Goal: Answer question/provide support: Share knowledge or assist other users

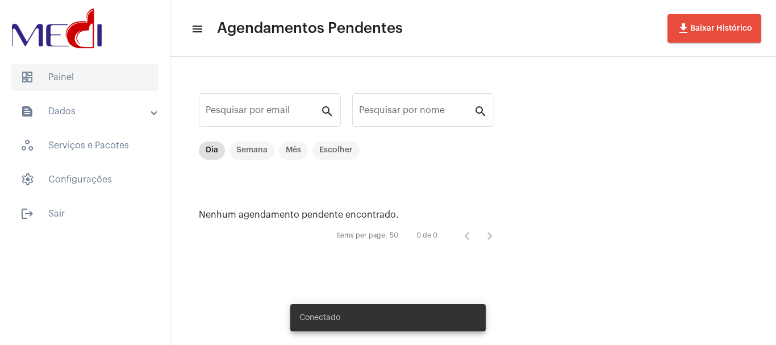
click at [91, 88] on span "dashboard Painel" at bounding box center [84, 77] width 147 height 27
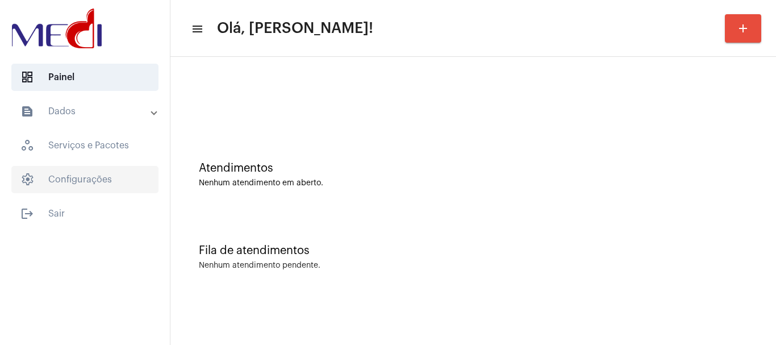
click at [105, 180] on span "settings Configurações" at bounding box center [84, 179] width 147 height 27
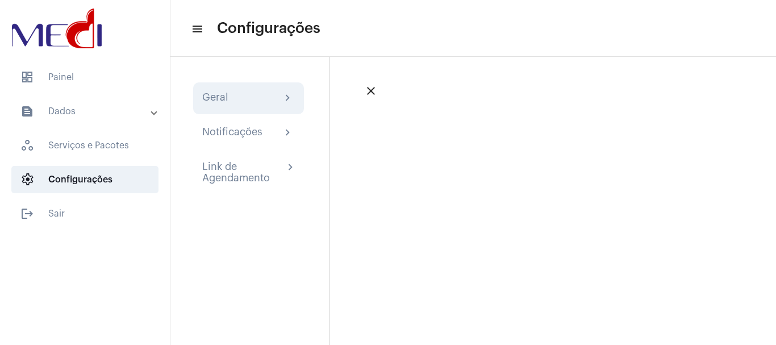
click at [255, 106] on div "Geral chevron_right" at bounding box center [248, 98] width 111 height 32
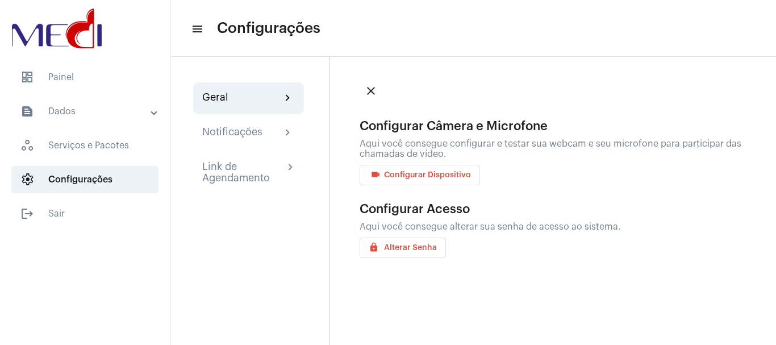
click at [457, 177] on span "videocam Configurar Dispositivo" at bounding box center [420, 175] width 102 height 8
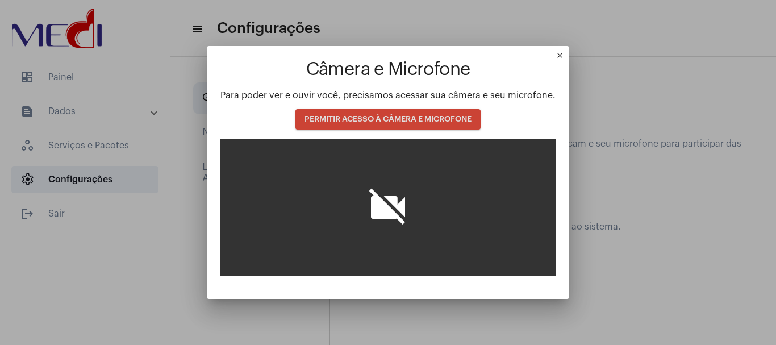
click at [371, 116] on span "PERMITIR ACESSO À CÂMERA E MICROFONE" at bounding box center [388, 119] width 167 height 8
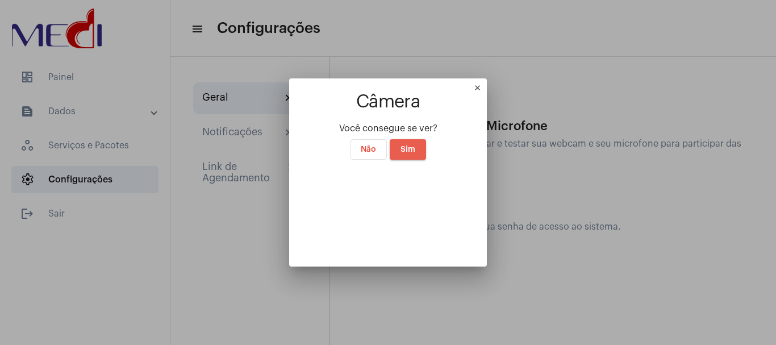
click at [401, 145] on span "Sim" at bounding box center [408, 149] width 15 height 8
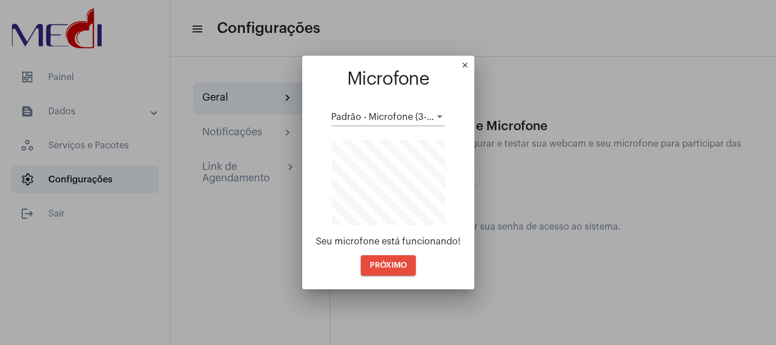
click at [393, 269] on button "PRÓXIMO" at bounding box center [388, 265] width 55 height 20
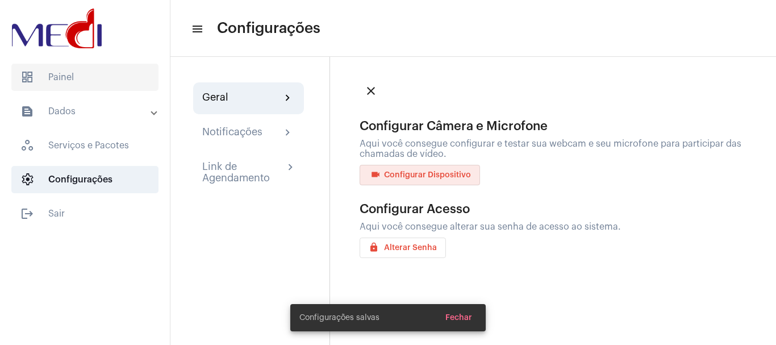
click at [61, 78] on span "dashboard Painel" at bounding box center [84, 77] width 147 height 27
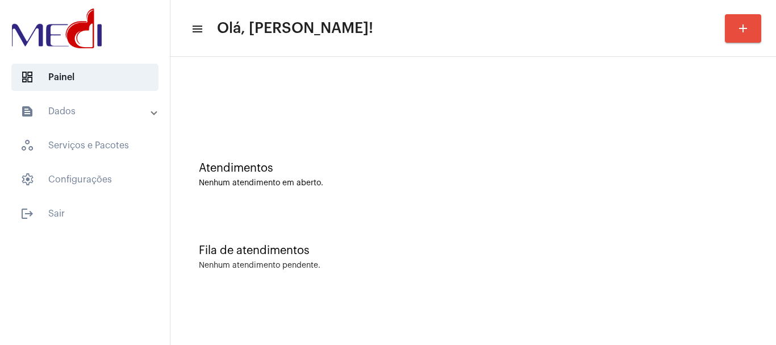
click at [250, 138] on div "Atendimentos Nenhum atendimento em aberto." at bounding box center [473, 169] width 594 height 82
click at [641, 326] on mat-sidenav-content "menu Olá, Leandra! add Atendimentos Nenhum atendimento em aberto. Fila de atend…" at bounding box center [473, 172] width 606 height 345
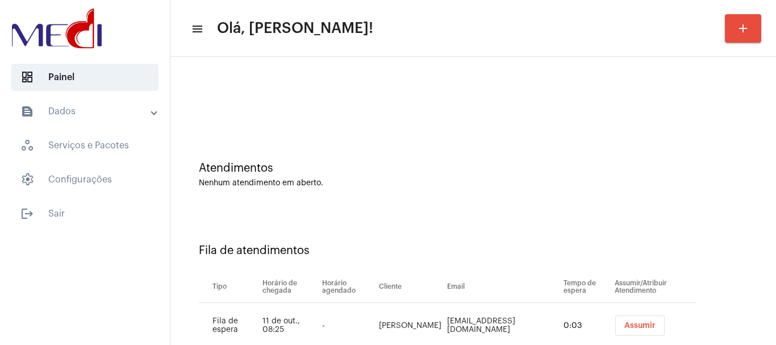
click at [615, 326] on button "Assumir" at bounding box center [639, 325] width 49 height 20
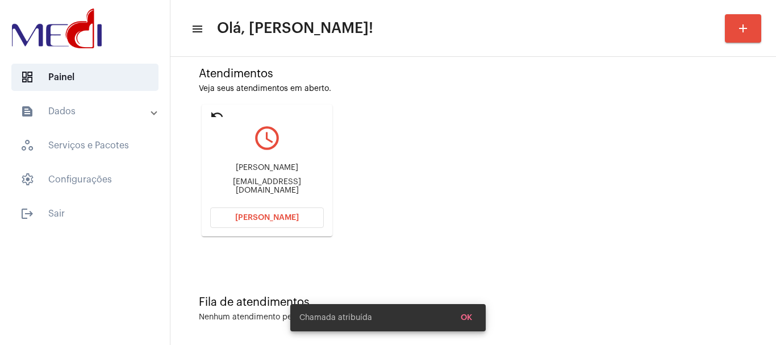
scroll to position [99, 0]
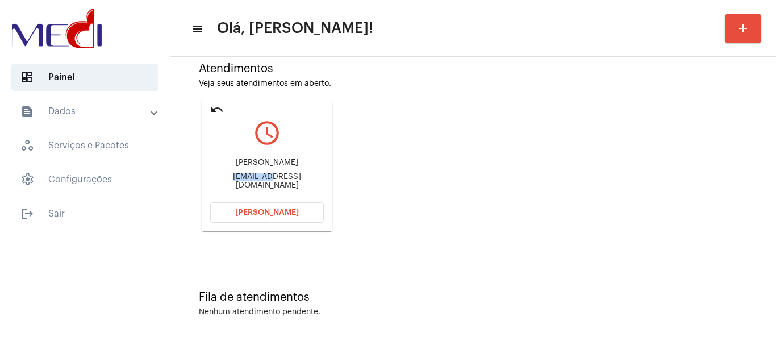
drag, startPoint x: 222, startPoint y: 180, endPoint x: 258, endPoint y: 182, distance: 35.9
click at [258, 182] on div "Julianafpoli@gmail.com" at bounding box center [267, 181] width 114 height 17
copy div "Julianafp"
click at [247, 213] on span "Abrir Chamada" at bounding box center [267, 213] width 64 height 8
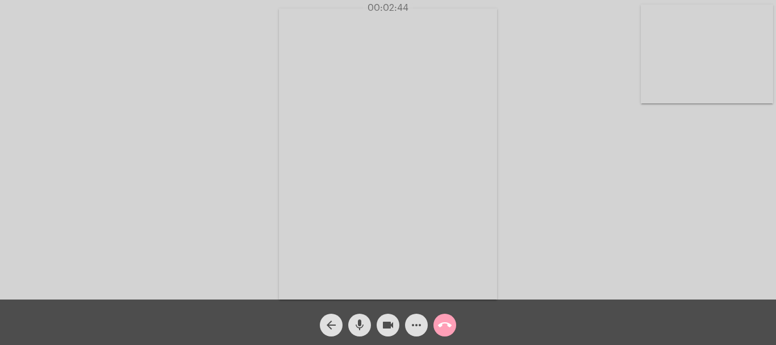
click at [439, 319] on mat-icon "call_end" at bounding box center [445, 325] width 14 height 14
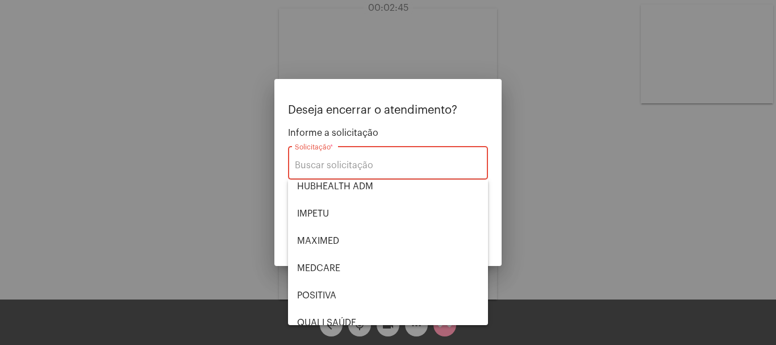
scroll to position [236, 0]
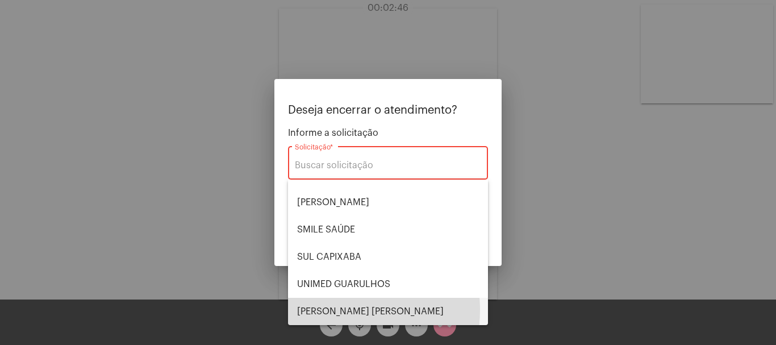
click at [332, 309] on span "VERA CRUZ" at bounding box center [388, 311] width 182 height 27
type input "VERA CRUZ"
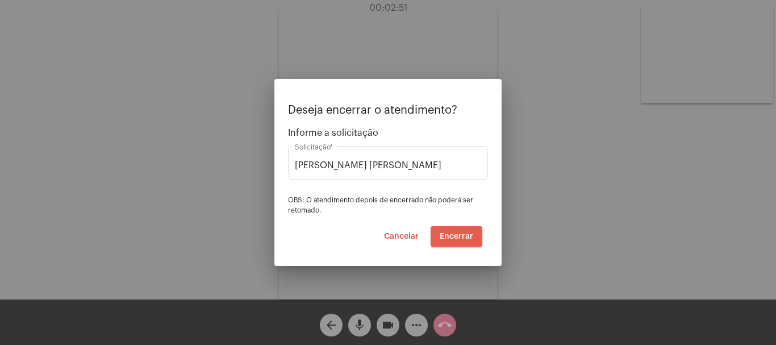
click at [452, 235] on span "Encerrar" at bounding box center [457, 236] width 34 height 8
click at [451, 234] on video at bounding box center [388, 154] width 218 height 291
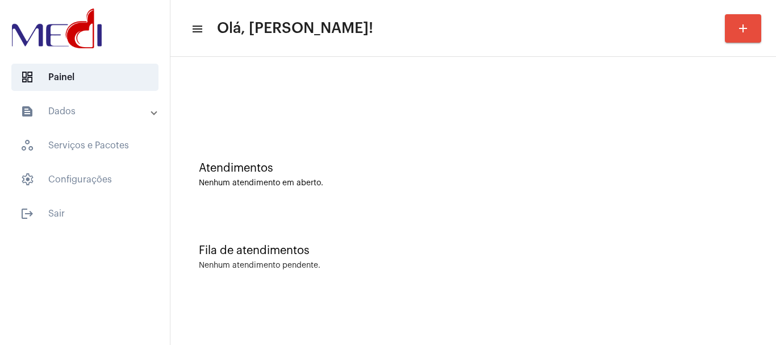
click at [389, 267] on div "Nenhum atendimento pendente." at bounding box center [473, 265] width 549 height 9
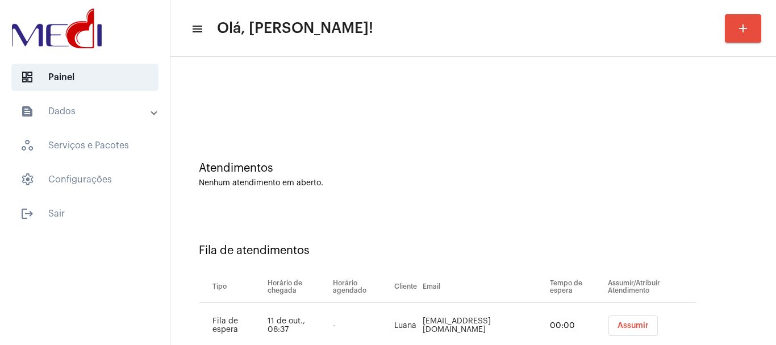
click at [618, 324] on span "Assumir" at bounding box center [633, 326] width 31 height 8
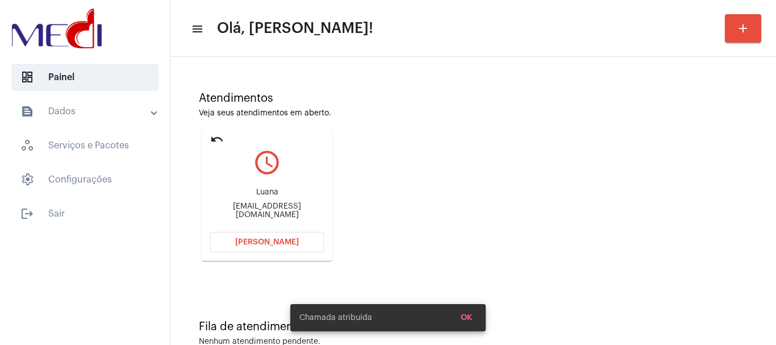
scroll to position [99, 0]
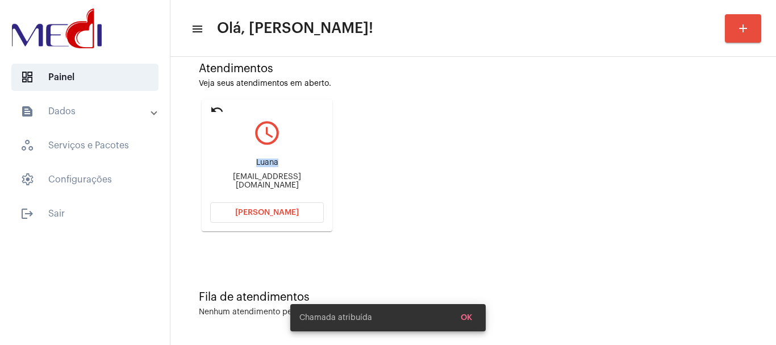
drag, startPoint x: 252, startPoint y: 160, endPoint x: 281, endPoint y: 161, distance: 29.6
click at [281, 161] on div "Luana luana.fpoli@gmail.com" at bounding box center [267, 173] width 114 height 51
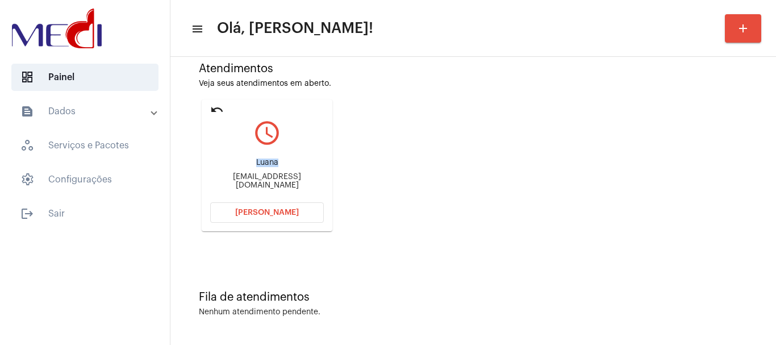
copy div "Luana"
click at [289, 212] on span "[PERSON_NAME]" at bounding box center [267, 213] width 64 height 8
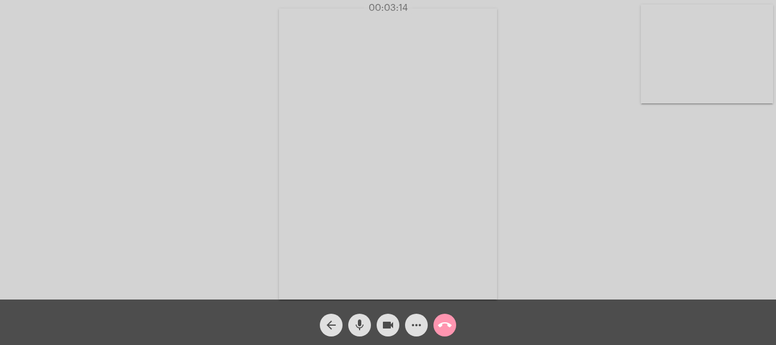
click at [447, 327] on mat-icon "call_end" at bounding box center [445, 325] width 14 height 14
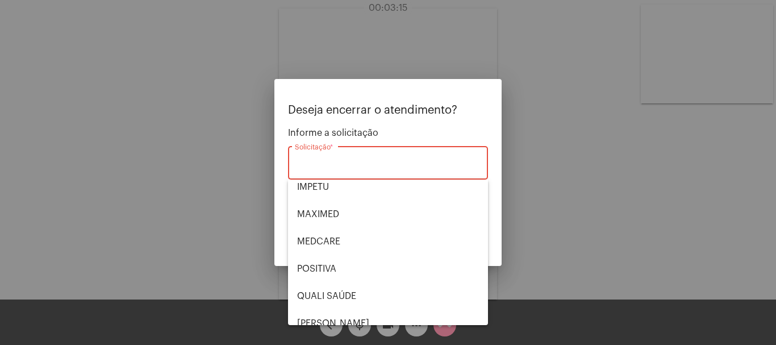
scroll to position [236, 0]
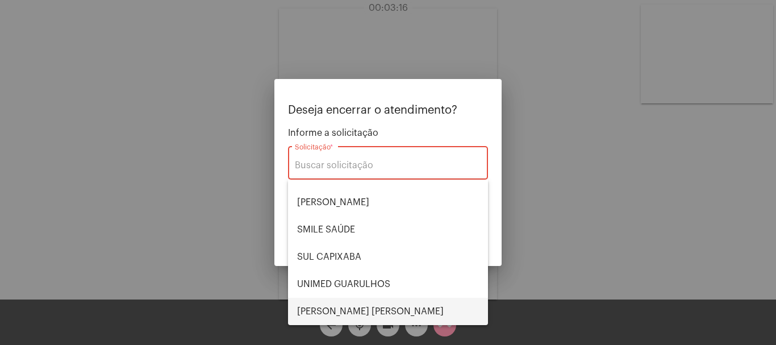
click at [343, 306] on span "VERA CRUZ" at bounding box center [388, 311] width 182 height 27
type input "VERA CRUZ"
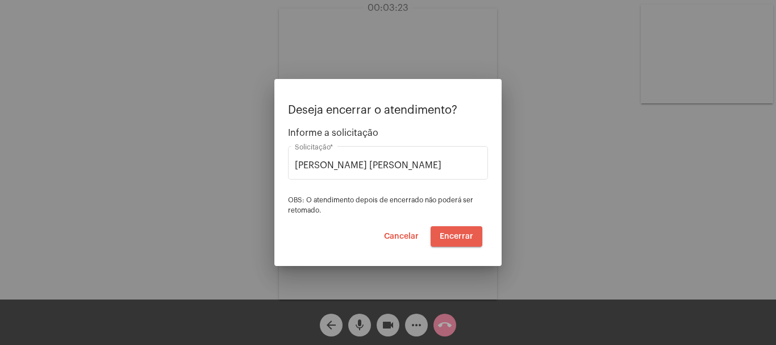
click at [464, 231] on button "Encerrar" at bounding box center [457, 236] width 52 height 20
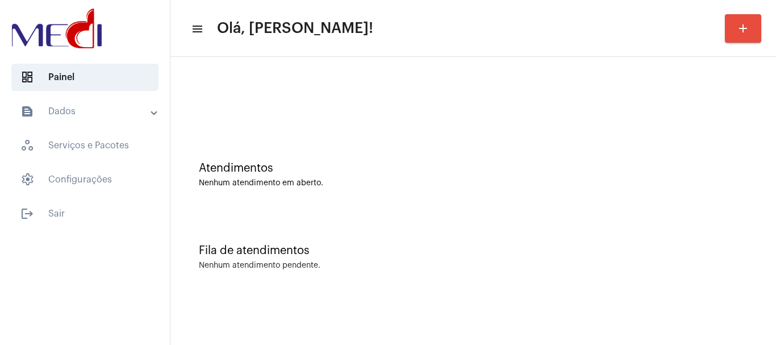
click at [641, 190] on div "Atendimentos Nenhum atendimento em aberto." at bounding box center [473, 169] width 594 height 82
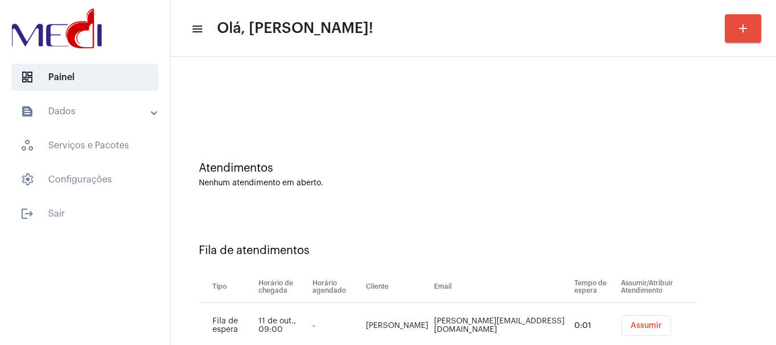
click at [631, 327] on span "Assumir" at bounding box center [646, 326] width 31 height 8
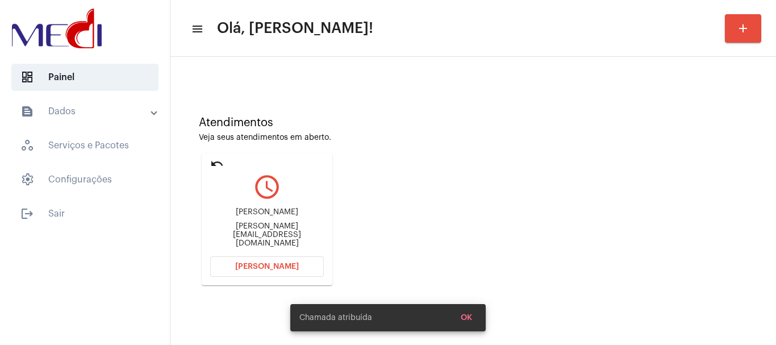
scroll to position [99, 0]
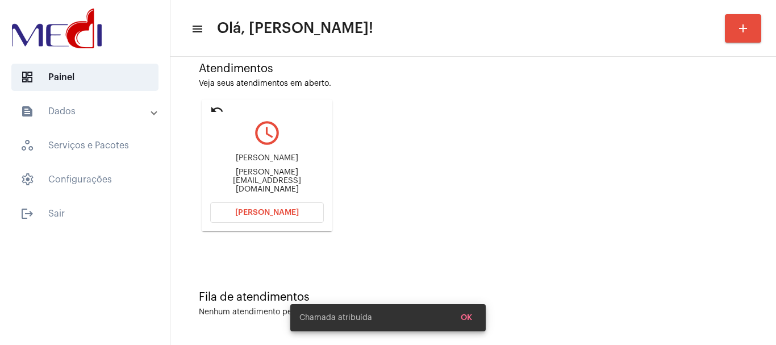
drag, startPoint x: 218, startPoint y: 168, endPoint x: 278, endPoint y: 164, distance: 60.9
click at [278, 163] on div "Joselisa da Rosa da Silva" at bounding box center [267, 158] width 114 height 9
copy div "Joselisa da Ros"
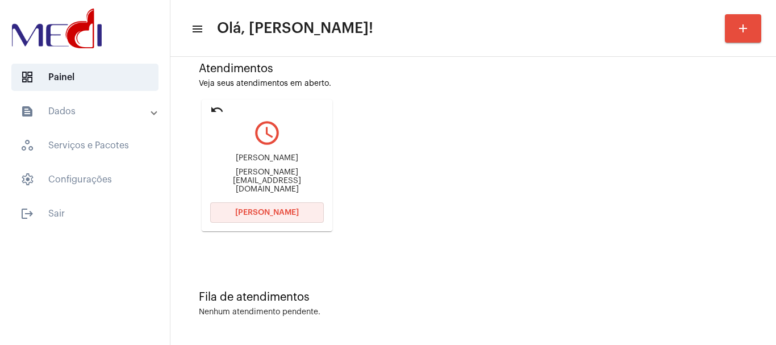
click at [240, 211] on span "Abrir Chamada" at bounding box center [267, 213] width 64 height 8
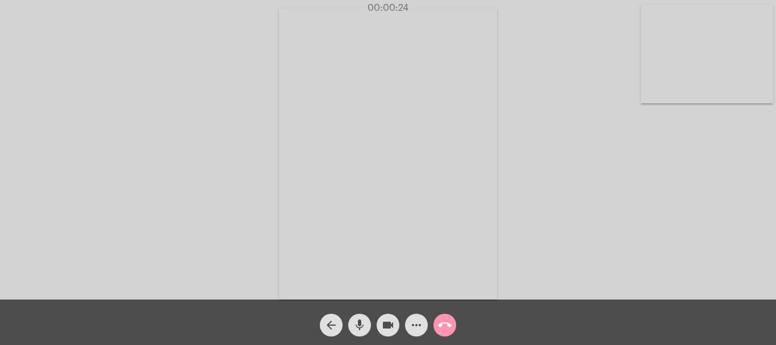
click at [413, 326] on mat-icon "more_horiz" at bounding box center [417, 325] width 14 height 14
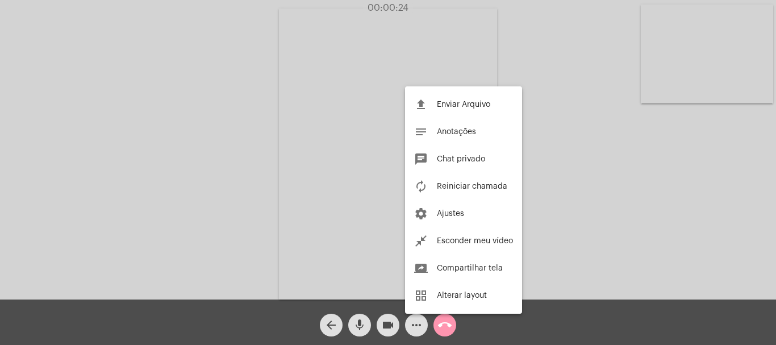
click at [451, 182] on span "Reiniciar chamada" at bounding box center [472, 186] width 70 height 8
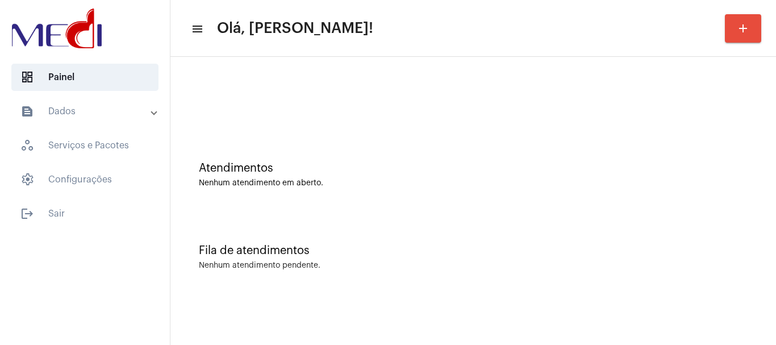
click at [434, 227] on div "Fila de atendimentos Nenhum atendimento pendente." at bounding box center [473, 251] width 594 height 82
click at [280, 257] on div "Fila de atendimentos Nenhum atendimento pendente." at bounding box center [473, 251] width 594 height 82
